Goal: Task Accomplishment & Management: Manage account settings

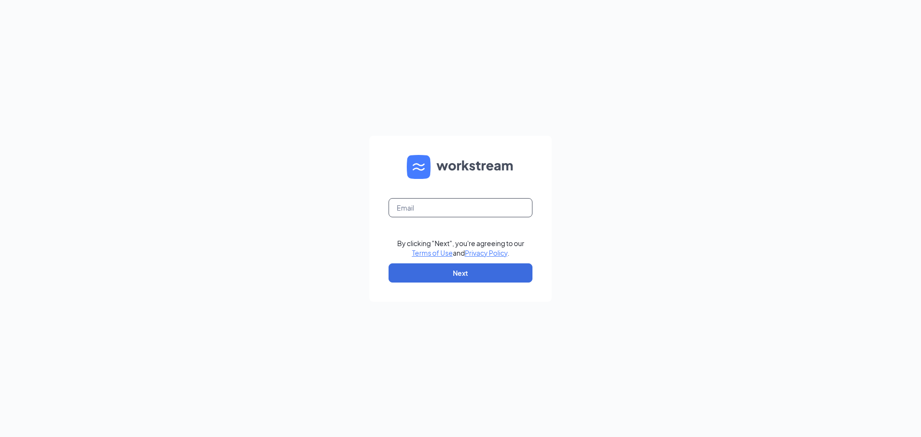
click at [491, 214] on input "text" at bounding box center [460, 207] width 144 height 19
type input "[EMAIL_ADDRESS][DOMAIN_NAME]"
click at [490, 266] on button "Next" at bounding box center [460, 272] width 144 height 19
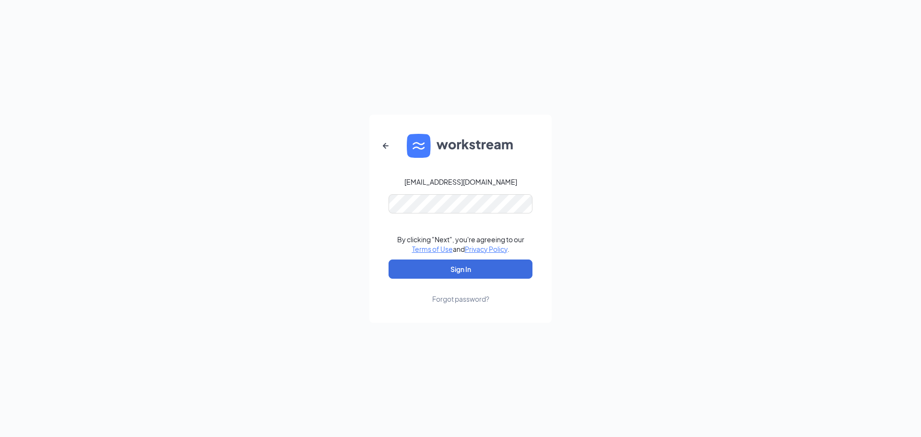
click at [471, 299] on div "Forgot password?" at bounding box center [460, 299] width 57 height 10
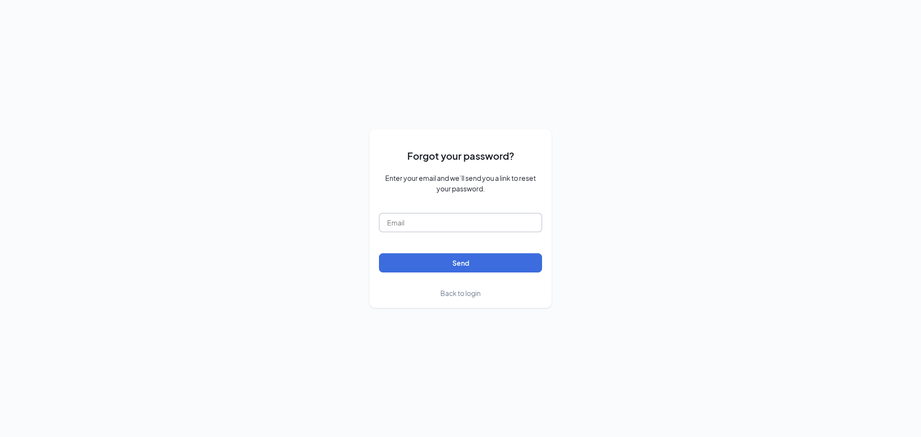
click at [465, 214] on input "text" at bounding box center [460, 222] width 163 height 19
type input "[EMAIL_ADDRESS][DOMAIN_NAME]"
click at [454, 259] on button "Send" at bounding box center [460, 262] width 163 height 19
